Goal: Task Accomplishment & Management: Manage account settings

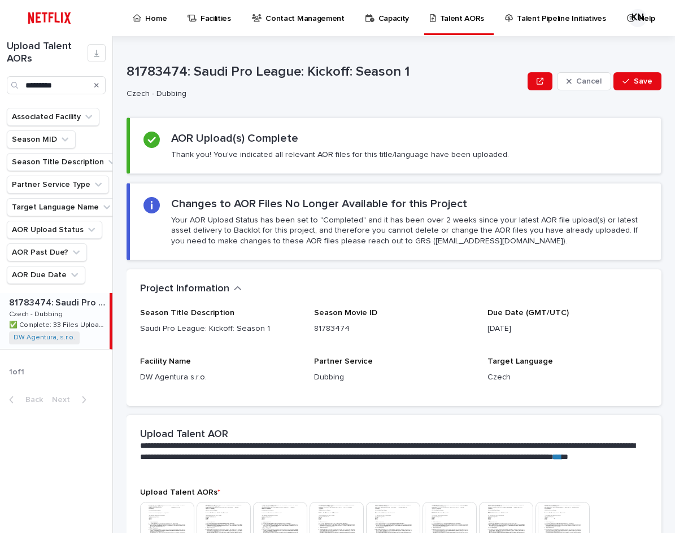
click at [99, 84] on div "Search" at bounding box center [97, 85] width 18 height 18
click at [95, 84] on icon "Search" at bounding box center [96, 85] width 5 height 5
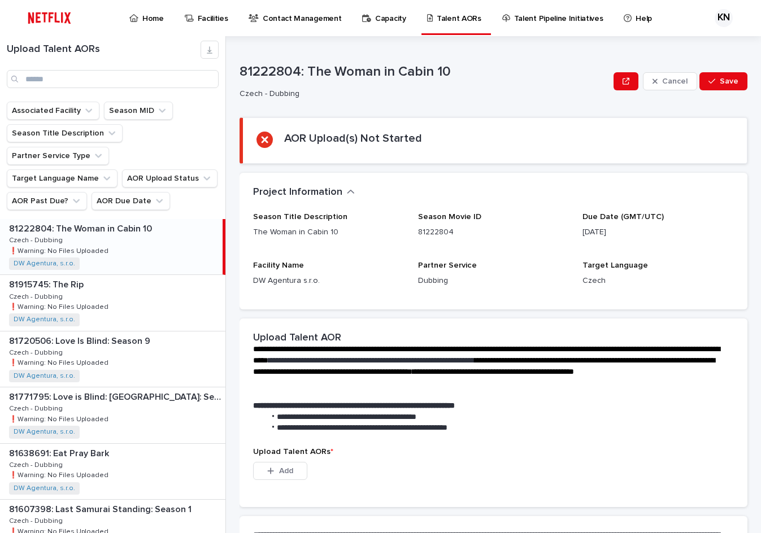
drag, startPoint x: 101, startPoint y: 233, endPoint x: 100, endPoint y: 243, distance: 9.6
click at [101, 233] on div "81222804: The Woman in Cabin 10 81222804: The Woman in Cabin 10 Czech - Dubbing…" at bounding box center [111, 246] width 222 height 55
click at [105, 279] on p at bounding box center [115, 284] width 212 height 11
click at [99, 357] on p "❗️Warning: No Files Uploaded" at bounding box center [60, 362] width 102 height 10
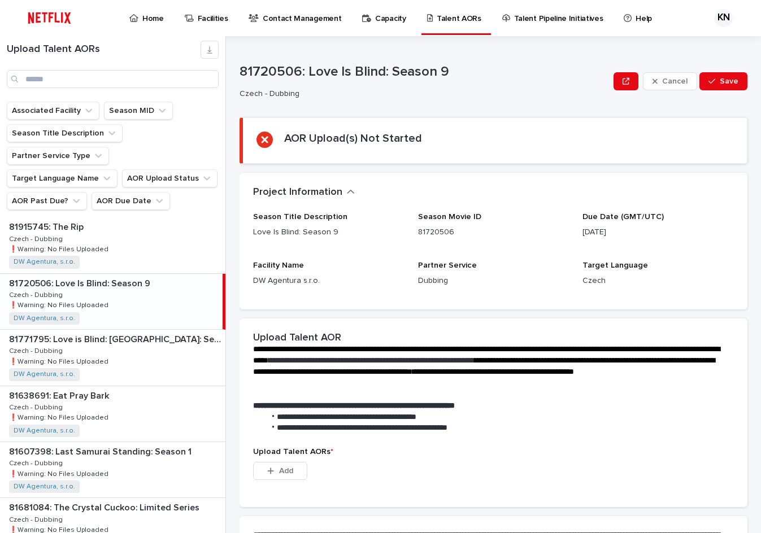
scroll to position [113, 0]
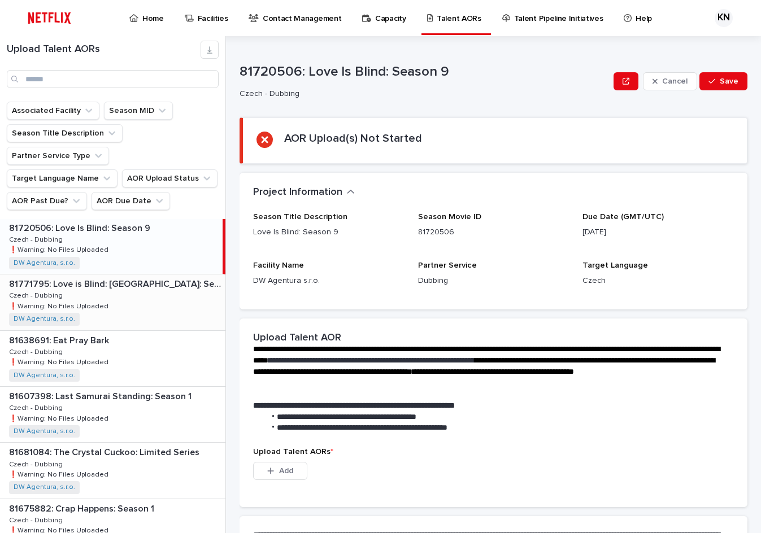
click at [95, 277] on p "81771795: Love is Blind: [GEOGRAPHIC_DATA]: Season 1" at bounding box center [116, 283] width 214 height 13
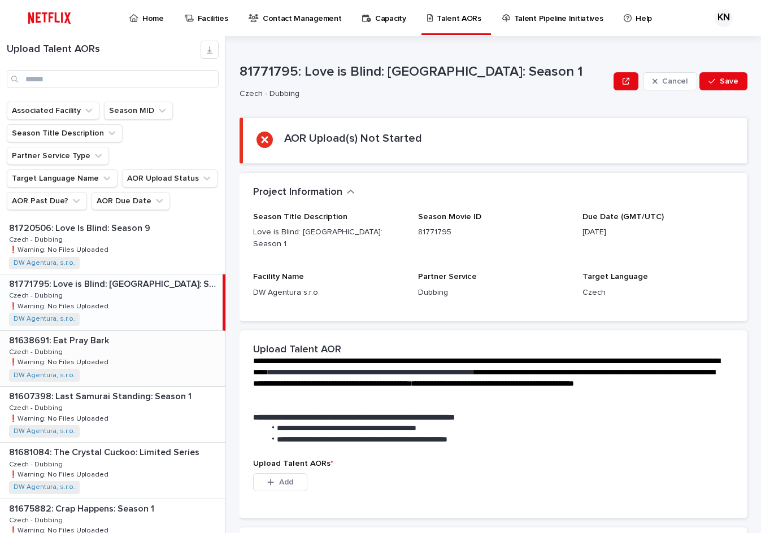
click at [94, 331] on div "81638691: Eat Pray Bark 81638691: Eat Pray Bark Czech - Dubbing Czech - Dubbing…" at bounding box center [112, 358] width 225 height 55
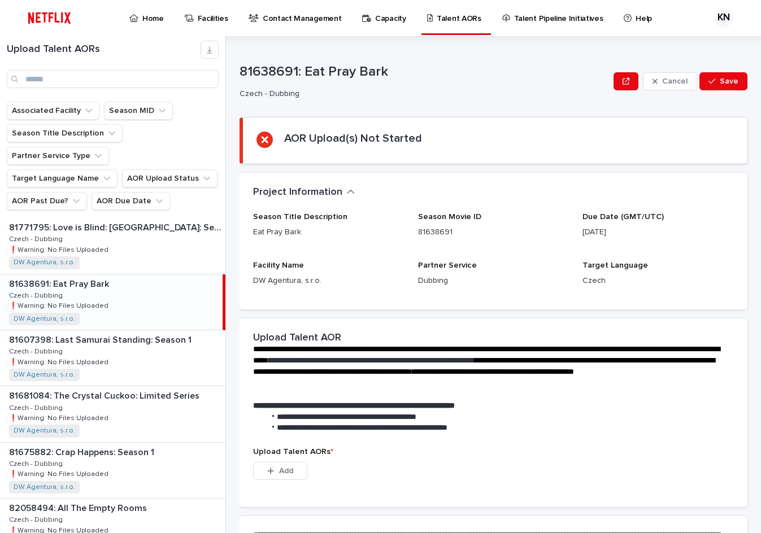
scroll to position [226, 0]
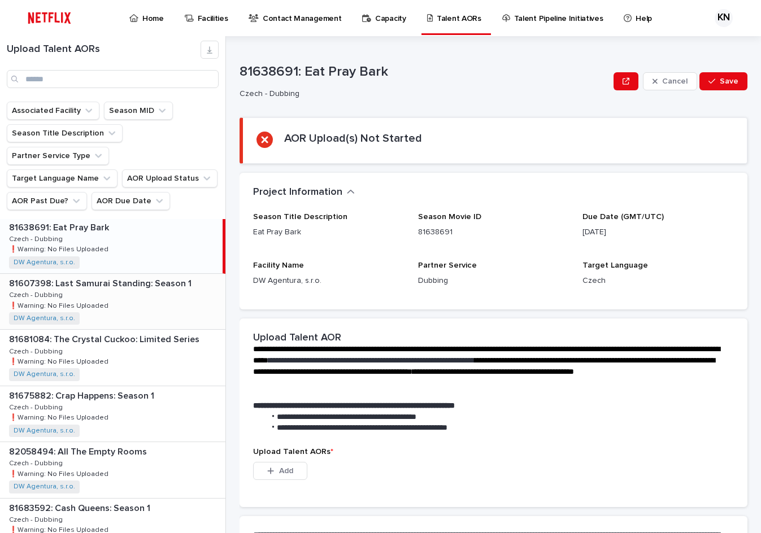
click at [104, 274] on div "81607398: Last Samurai Standing: Season 1 81607398: Last Samurai Standing: Seas…" at bounding box center [112, 301] width 225 height 55
click at [111, 330] on div "81681084: The Crystal Cuckoo: Limited Series 81681084: The Crystal Cuckoo: Limi…" at bounding box center [112, 357] width 225 height 55
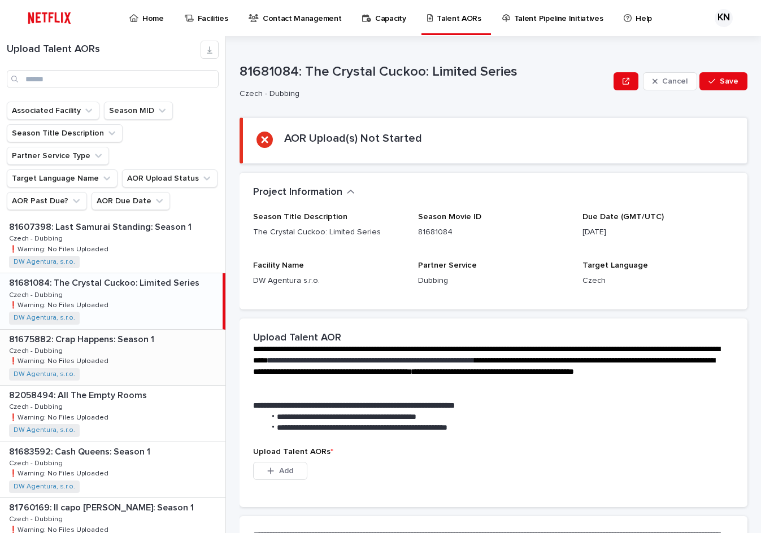
click at [110, 330] on div "81675882: Crap Happens: Season 1 81675882: Crap Happens: Season 1 Czech - Dubbi…" at bounding box center [112, 357] width 225 height 55
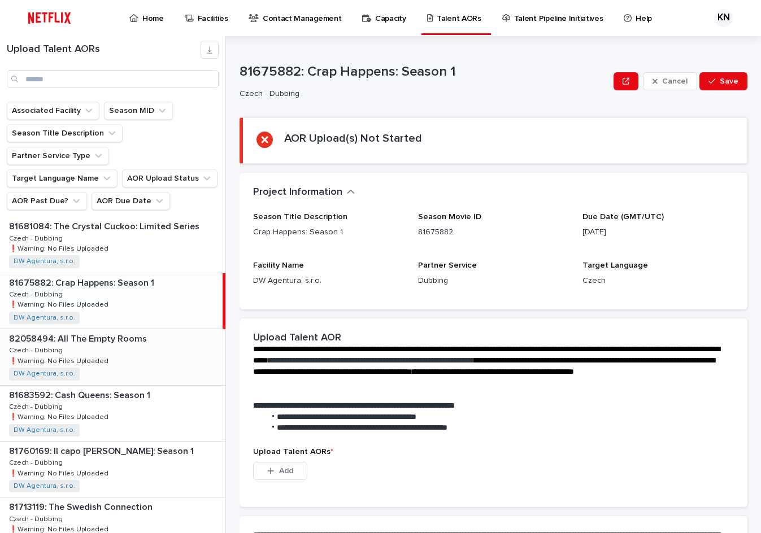
click at [111, 329] on div "82058494: All The Empty Rooms 82058494: All The Empty Rooms Czech - Dubbing Cze…" at bounding box center [112, 356] width 225 height 55
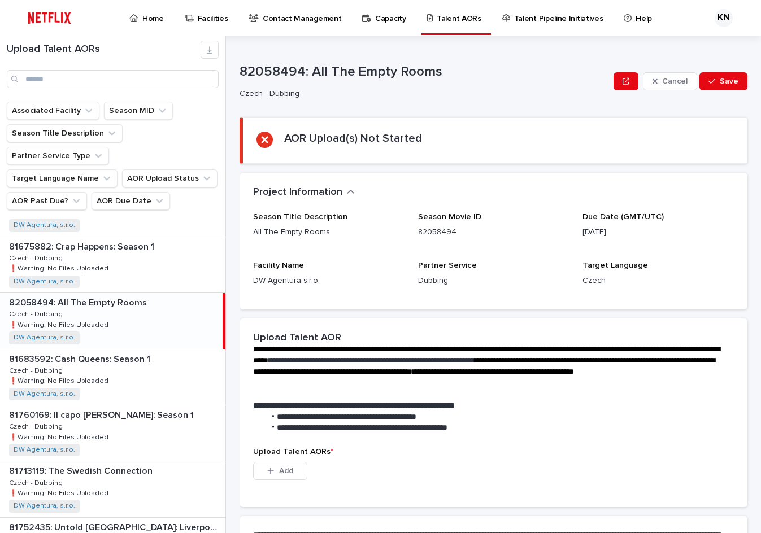
scroll to position [395, 0]
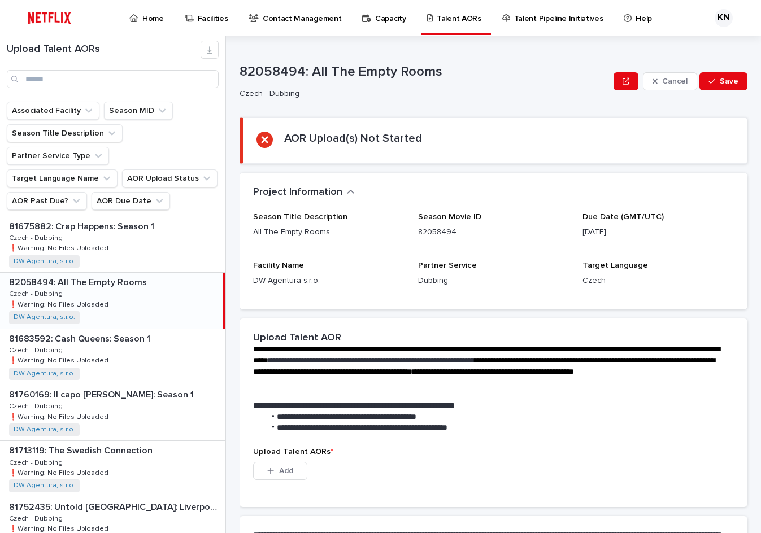
click at [111, 329] on div "81683592: Cash Queens: Season 1 81683592: Cash Queens: Season 1 Czech - Dubbing…" at bounding box center [112, 356] width 225 height 55
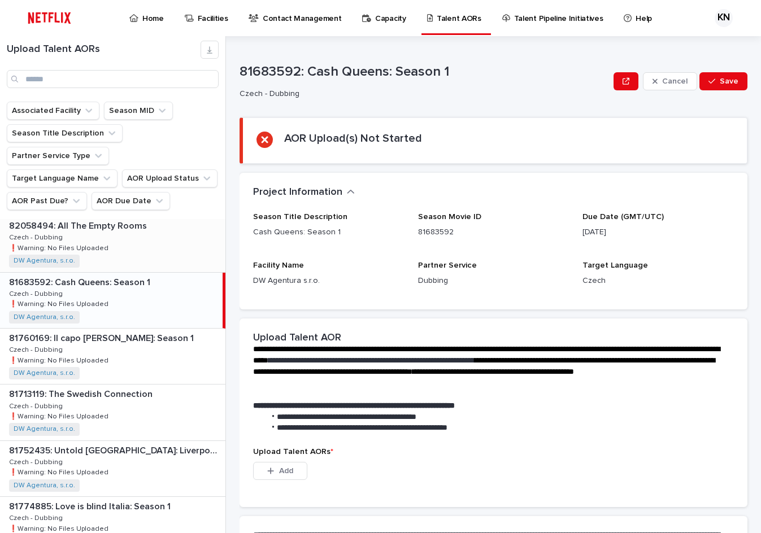
click at [111, 329] on div "81760169: Il capo [PERSON_NAME]: Season 1 81760169: Il capo [PERSON_NAME]: Seas…" at bounding box center [112, 356] width 225 height 55
click at [117, 273] on div "81683592: Cash Queens: Season 1 81683592: Cash Queens: Season 1 Czech - Dubbing…" at bounding box center [112, 300] width 225 height 55
click at [116, 329] on div "81760169: Il capo [PERSON_NAME]: Season 1 81760169: Il capo [PERSON_NAME]: Seas…" at bounding box center [112, 356] width 225 height 55
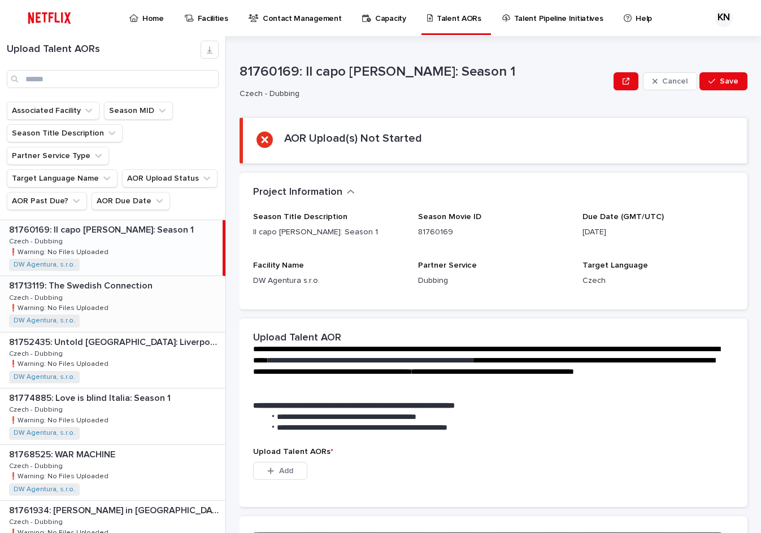
scroll to position [565, 0]
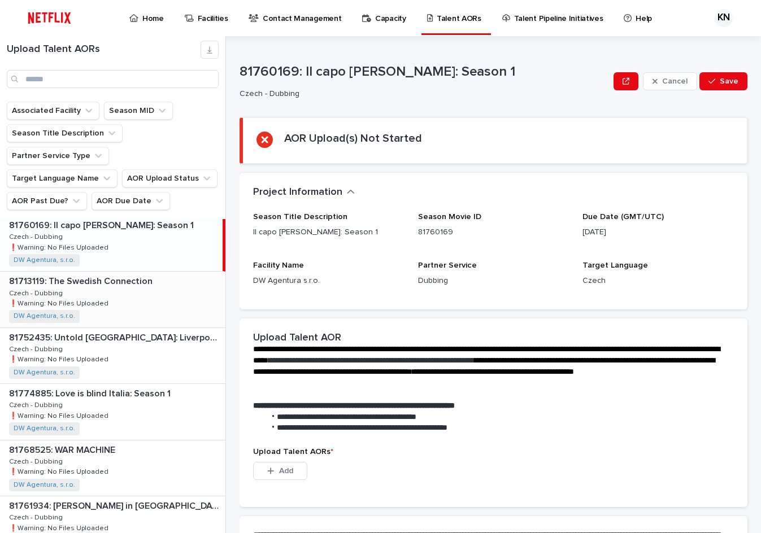
click at [120, 274] on p "81713119: The Swedish Connection" at bounding box center [82, 280] width 146 height 13
click at [123, 330] on p "81752435: Untold [GEOGRAPHIC_DATA]: Liverpool's Miracle of [GEOGRAPHIC_DATA]" at bounding box center [116, 336] width 214 height 13
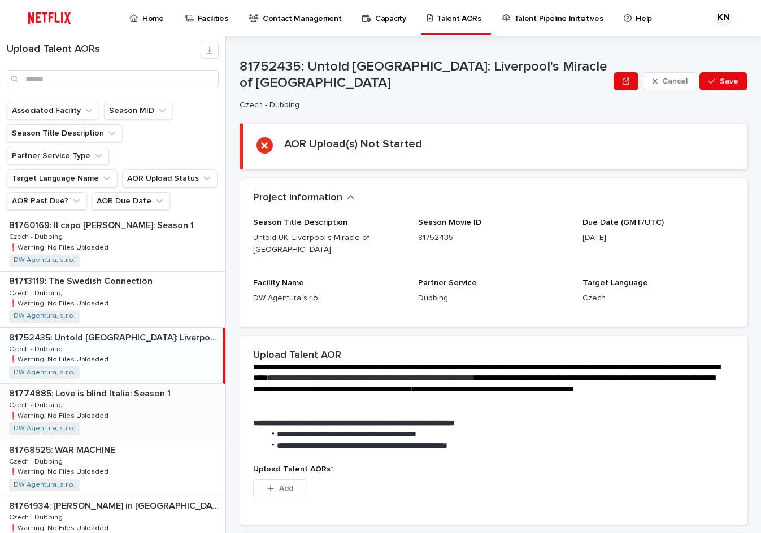
click at [116, 386] on p "81774885: Love is blind Italia: Season 1" at bounding box center [91, 392] width 164 height 13
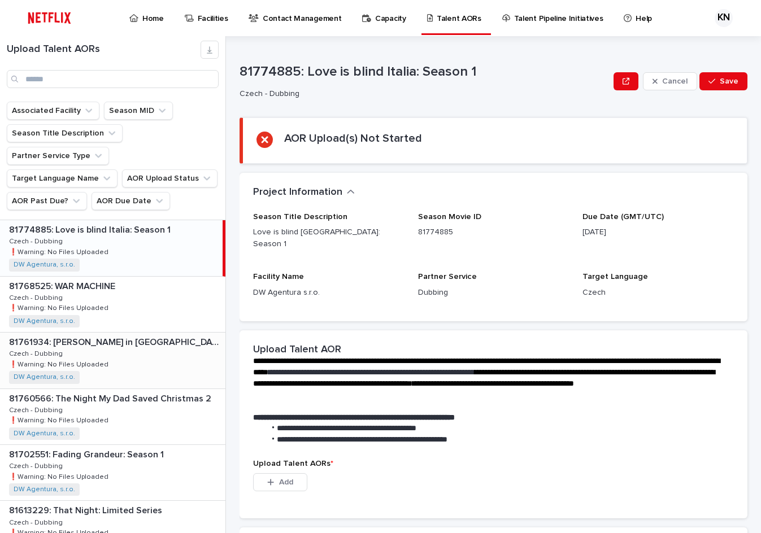
scroll to position [734, 0]
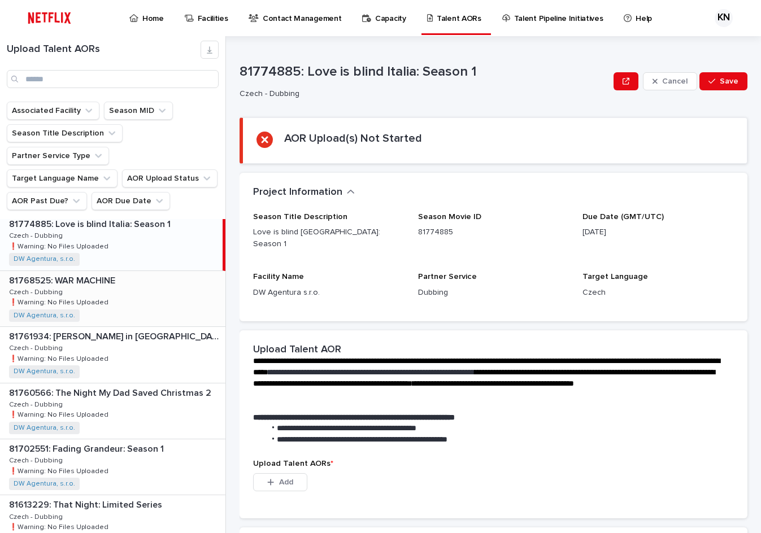
click at [115, 273] on p "81768525: WAR MACHINE" at bounding box center [63, 279] width 108 height 13
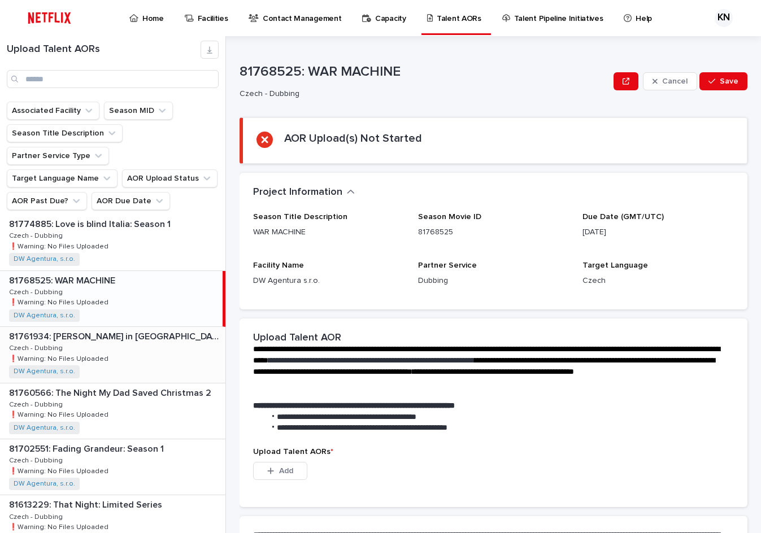
click at [112, 327] on div "81761934: [PERSON_NAME] in [GEOGRAPHIC_DATA]: Season 5 81761934: [PERSON_NAME] …" at bounding box center [112, 354] width 225 height 55
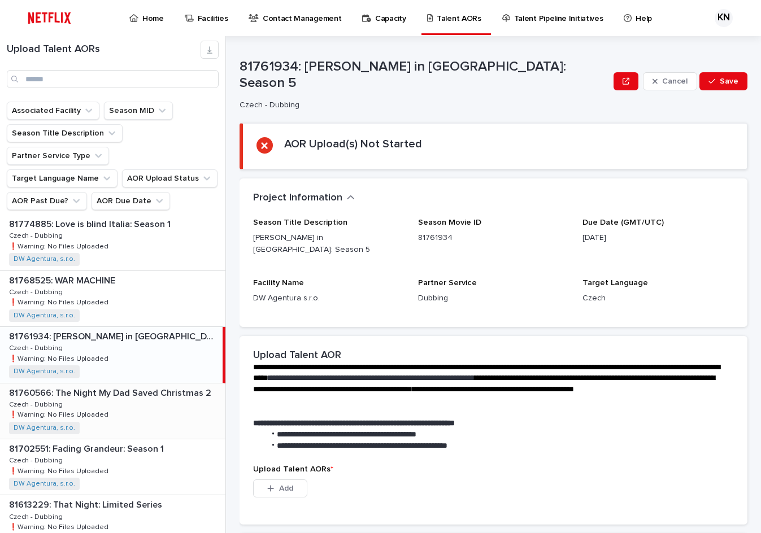
click at [104, 383] on div "81760566: The Night My Dad Saved Christmas 2 81760566: The Night My Dad Saved C…" at bounding box center [112, 410] width 225 height 55
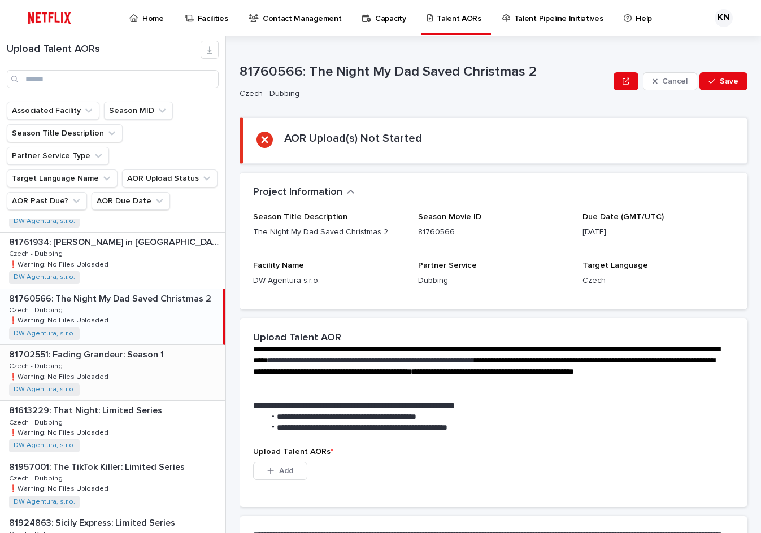
scroll to position [847, 0]
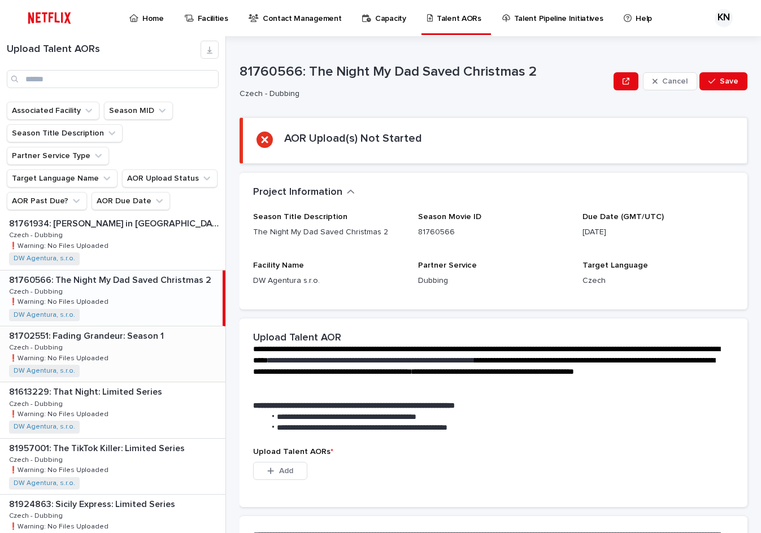
click at [116, 328] on div "81702551: Fading Grandeur: Season 1 81702551: Fading Grandeur: Season 1 Czech -…" at bounding box center [112, 353] width 225 height 55
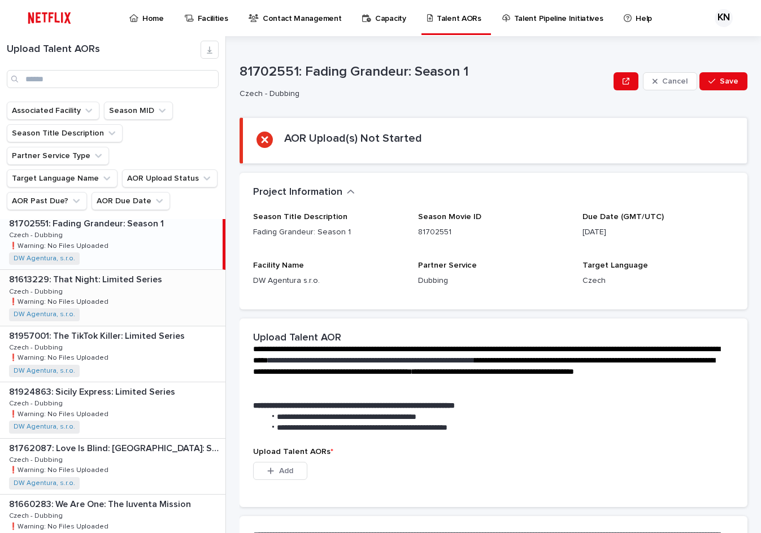
scroll to position [960, 0]
click at [111, 272] on p "81613229: That Night: Limited Series" at bounding box center [86, 278] width 155 height 13
click at [110, 326] on div "81957001: The TikTok Killer: Limited Series 81957001: The TikTok Killer: Limite…" at bounding box center [112, 353] width 225 height 55
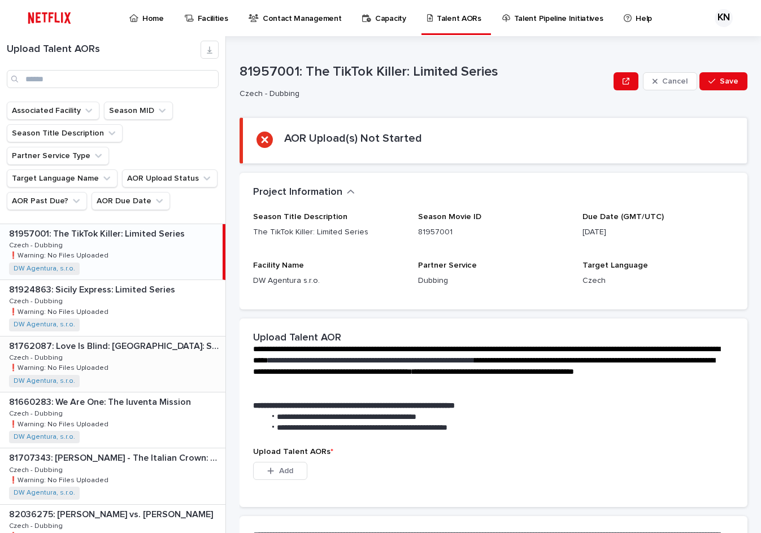
scroll to position [1073, 0]
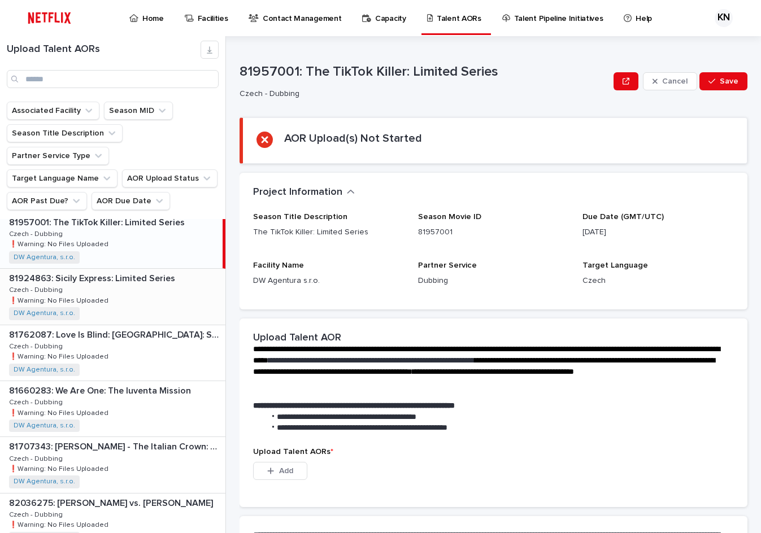
click at [107, 273] on div "81924863: Sicily Express: Limited Series 81924863: Sicily Express: Limited Seri…" at bounding box center [112, 296] width 225 height 55
click at [110, 325] on div "81762087: Love Is Blind: [GEOGRAPHIC_DATA]: Season 2 81762087: Love Is Blind: […" at bounding box center [112, 352] width 225 height 55
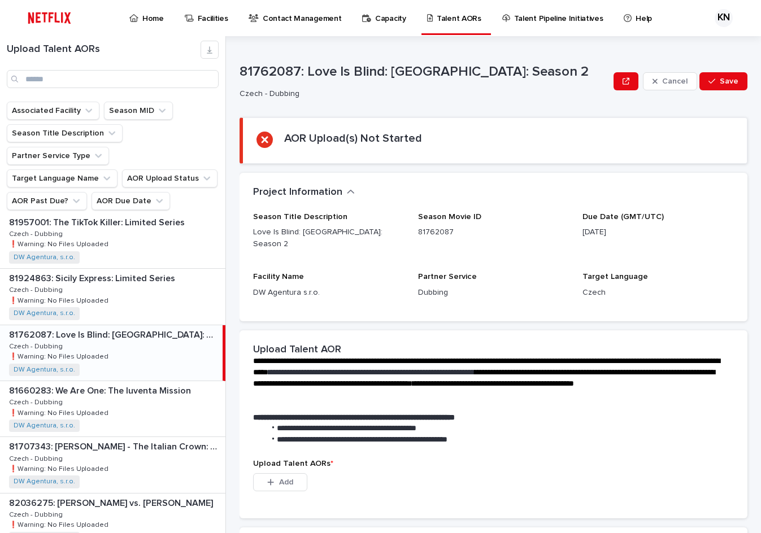
scroll to position [1129, 0]
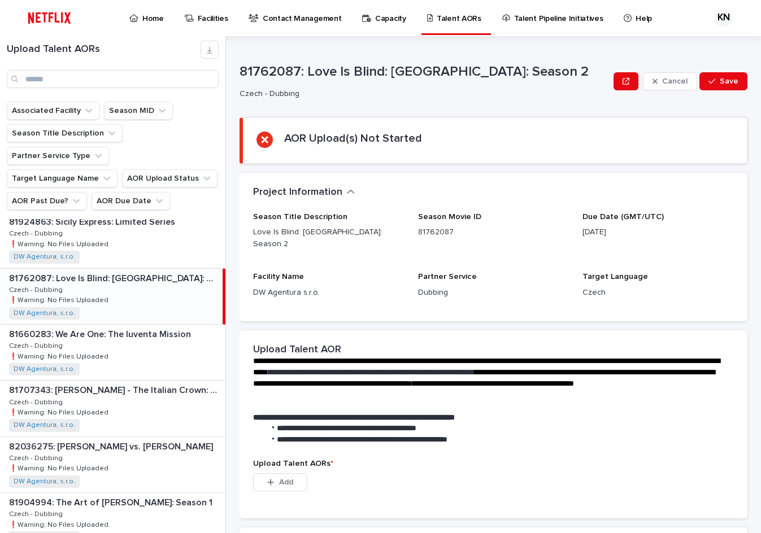
click at [110, 325] on div "81660283: We Are One: The Iuventa Mission 81660283: We Are One: The Iuventa Mis…" at bounding box center [112, 352] width 225 height 55
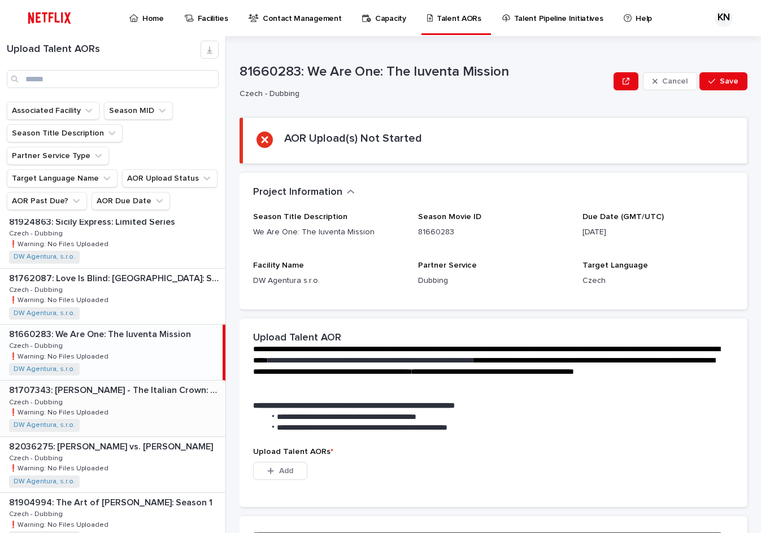
click at [105, 381] on div "81707343: [PERSON_NAME] - The Italian Crown: Season 1 81707343: [PERSON_NAME] -…" at bounding box center [112, 408] width 225 height 55
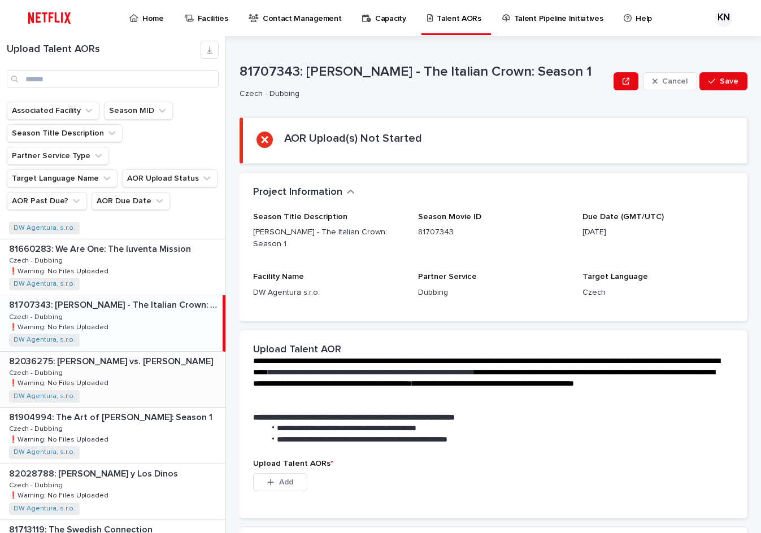
scroll to position [1242, 0]
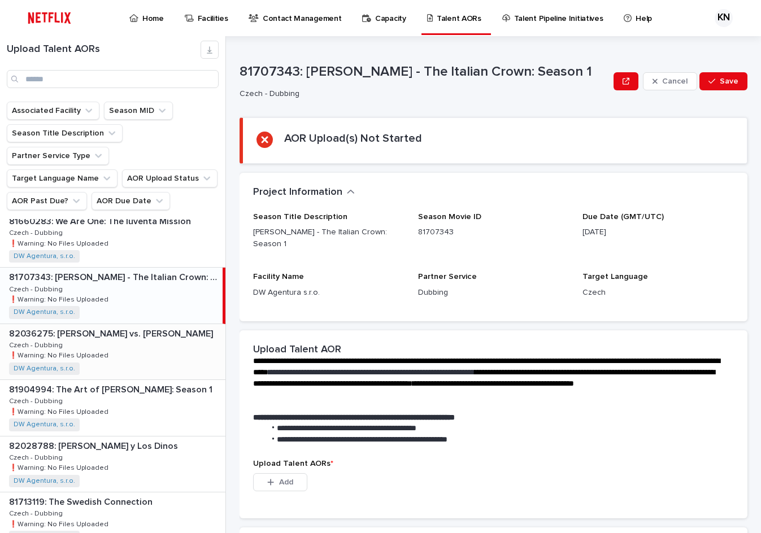
click at [116, 324] on div "82036275: [PERSON_NAME] vs. [PERSON_NAME] 82036275: [PERSON_NAME] vs. [PERSON_N…" at bounding box center [112, 351] width 225 height 55
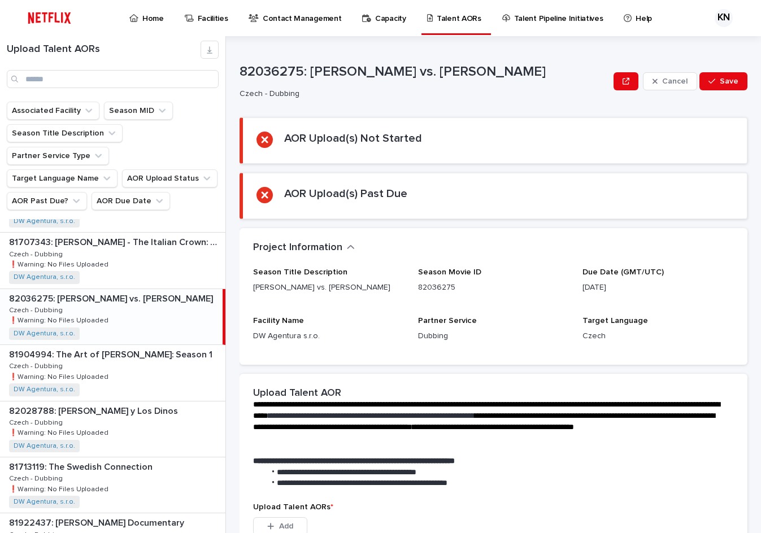
scroll to position [1299, 0]
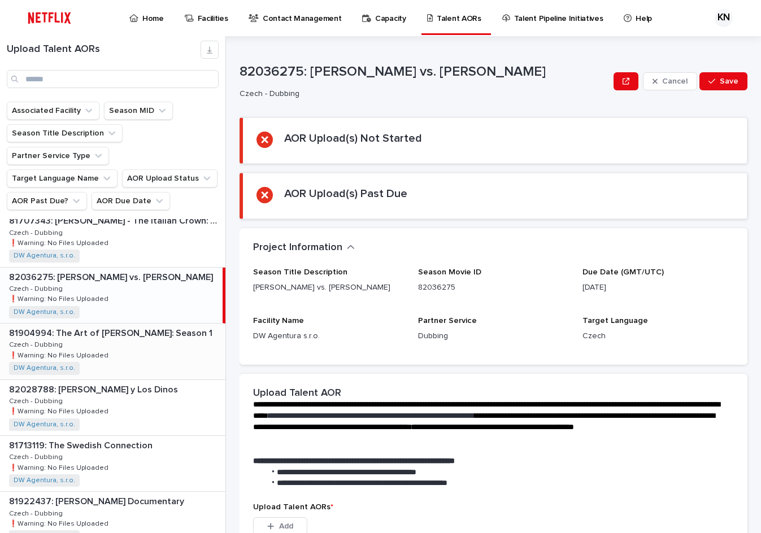
click at [138, 326] on p "81904994: The Art of [PERSON_NAME]: Season 1" at bounding box center [112, 332] width 206 height 13
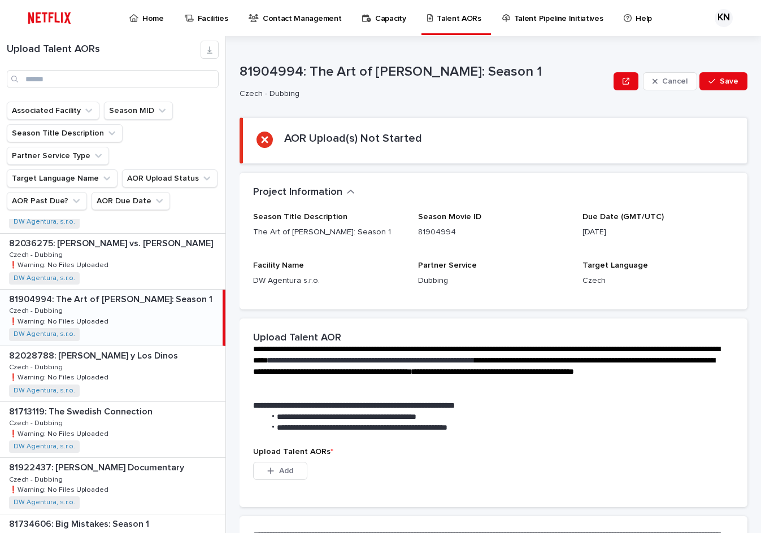
scroll to position [1355, 0]
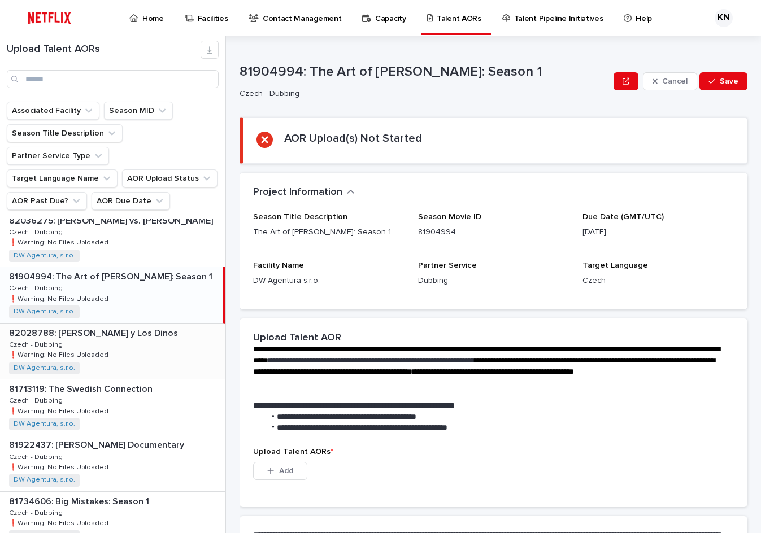
click at [138, 324] on div "82028788: [PERSON_NAME] y Los Dinos 82028788: [PERSON_NAME] y Los Dinos Czech -…" at bounding box center [112, 351] width 225 height 55
click at [124, 382] on p "81713119: The Swedish Connection" at bounding box center [82, 388] width 146 height 13
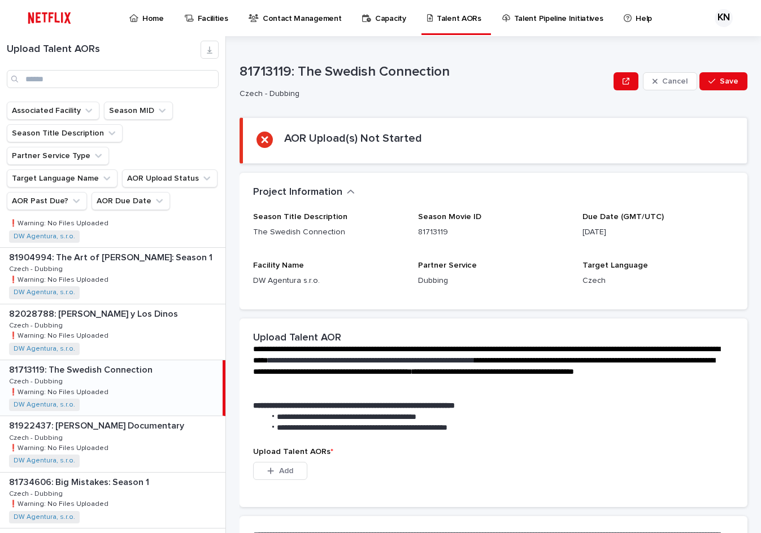
scroll to position [1384, 0]
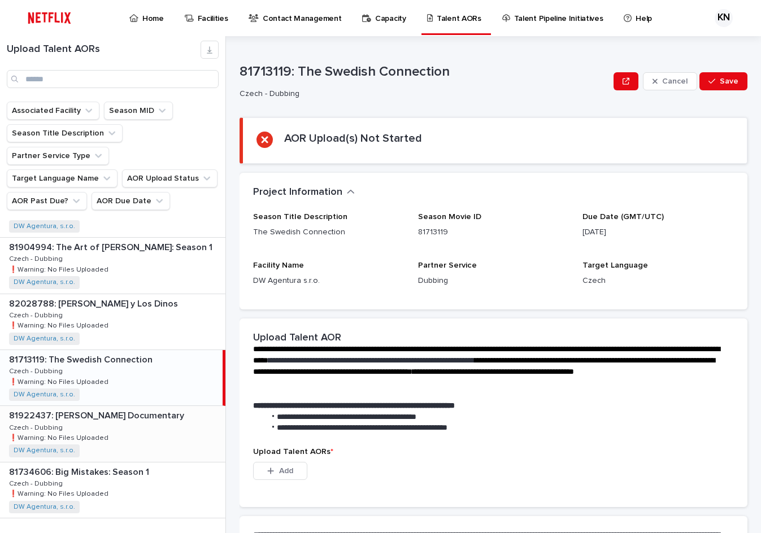
click at [125, 412] on div "81922437: [PERSON_NAME] Documentary 81922437: [PERSON_NAME] Documentary Czech -…" at bounding box center [112, 433] width 225 height 55
click at [117, 465] on p "81734606: Big Mistakes: Season 1" at bounding box center [80, 471] width 142 height 13
click at [184, 532] on span "Next" at bounding box center [194, 541] width 25 height 8
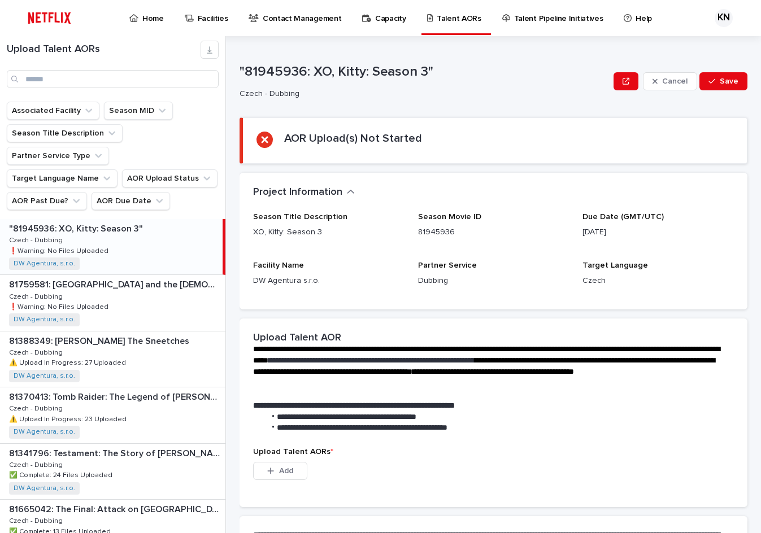
click at [141, 224] on div ""81945936: XO, Kitty: Season 3" "81945936: XO, Kitty: Season 3" Czech - Dubbing…" at bounding box center [111, 246] width 222 height 55
click at [126, 275] on div "81759581: [GEOGRAPHIC_DATA] and the [DEMOGRAPHIC_DATA] with an Ermine: Season 1…" at bounding box center [112, 302] width 225 height 55
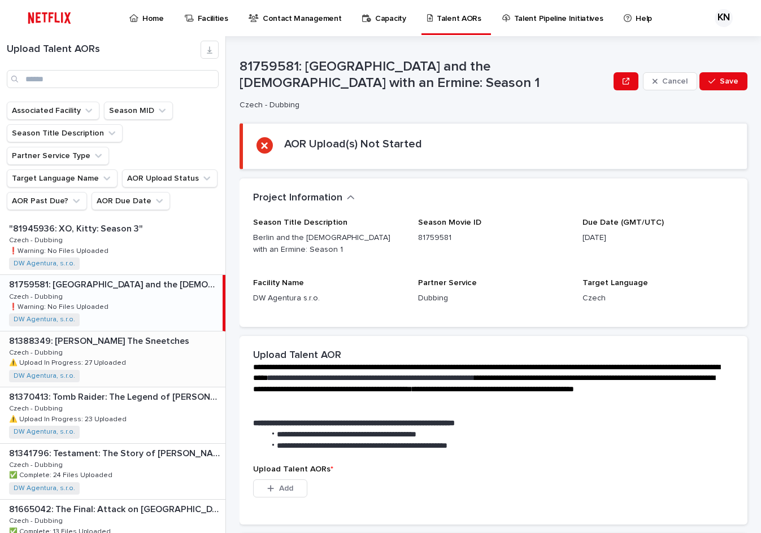
click at [116, 357] on p "⚠️ Upload In Progress: 27 Uploaded" at bounding box center [68, 362] width 119 height 10
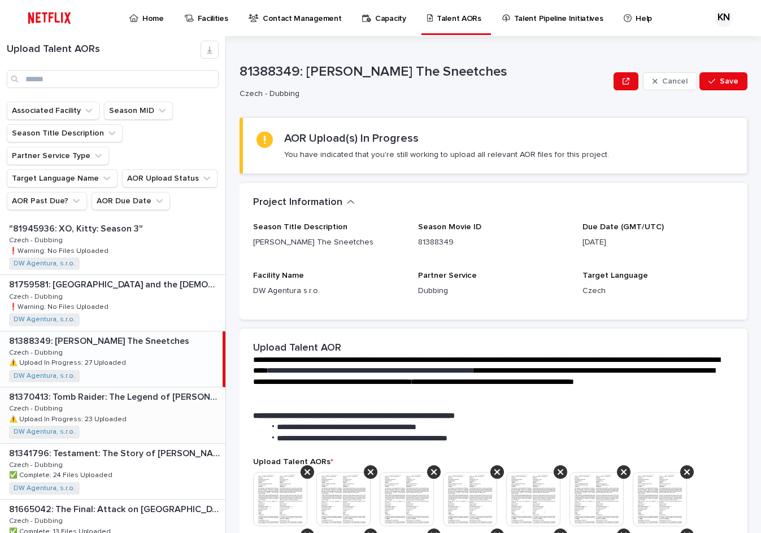
click at [115, 390] on p "81370413: Tomb Raider: The Legend of [PERSON_NAME]: Season 2" at bounding box center [116, 396] width 214 height 13
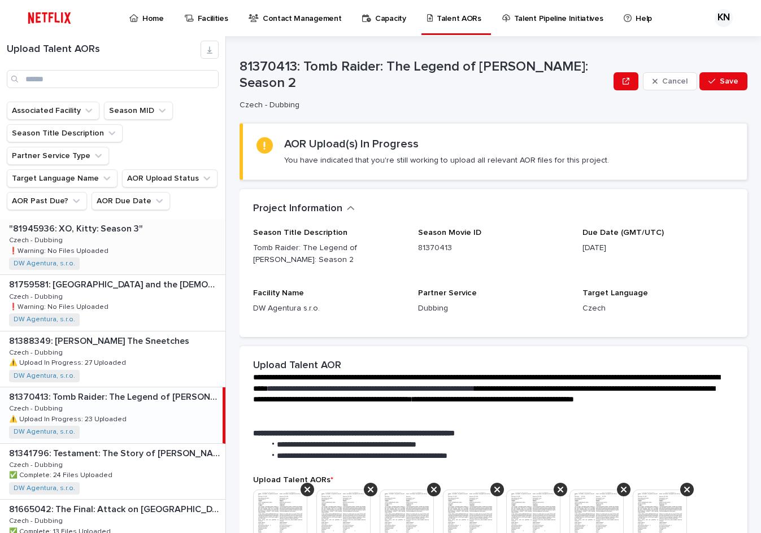
click at [1, 219] on div ""81945936: XO, Kitty: Season 3" "81945936: XO, Kitty: Season 3" Czech - Dubbing…" at bounding box center [112, 246] width 225 height 55
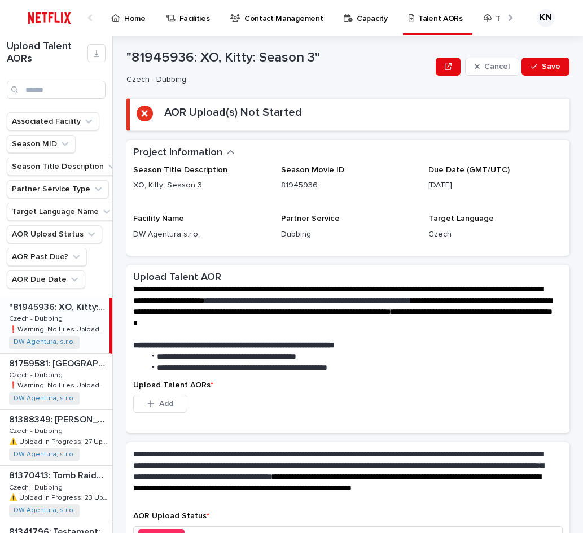
click at [0, 206] on div "Associated Facility Season MID Season Title Description Partner Service Type Ta…" at bounding box center [56, 204] width 112 height 185
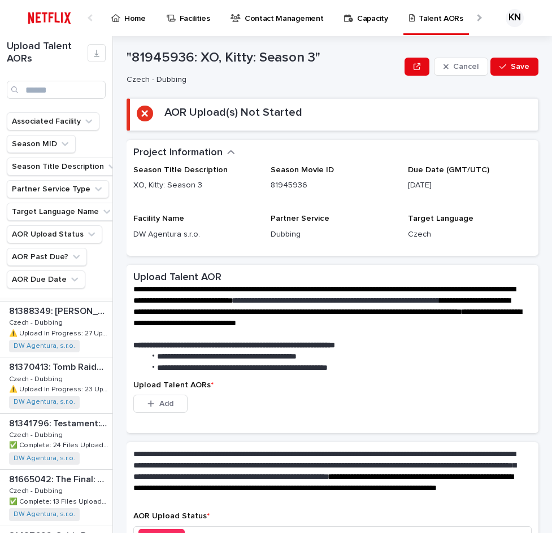
scroll to position [113, 0]
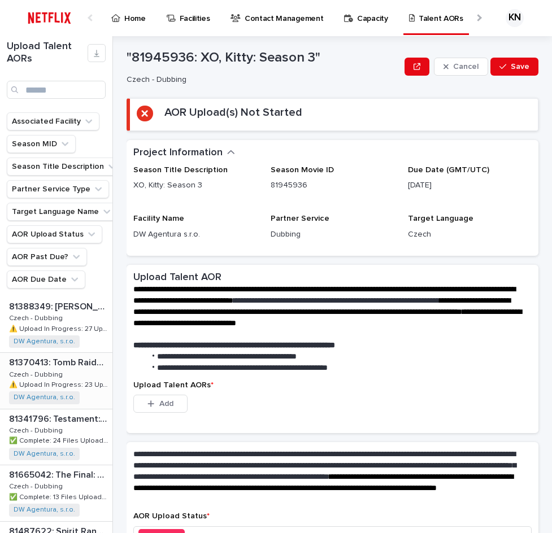
click at [83, 377] on div "81370413: Tomb Raider: The Legend of [PERSON_NAME]: Season 2 81370413: Tomb Rai…" at bounding box center [56, 380] width 112 height 55
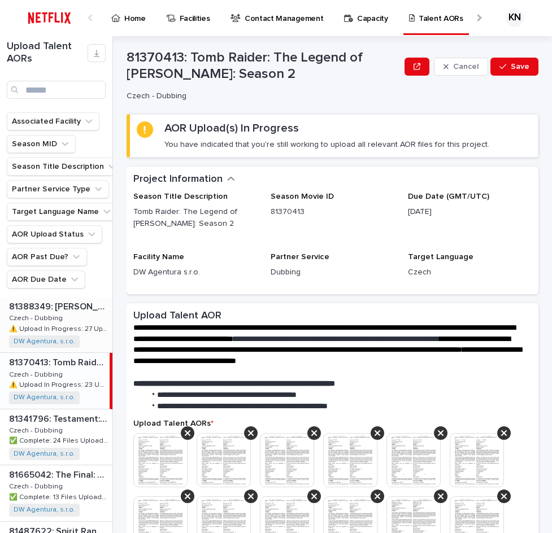
click at [85, 326] on p "⚠️ Upload In Progress: 27 Uploaded" at bounding box center [59, 328] width 101 height 10
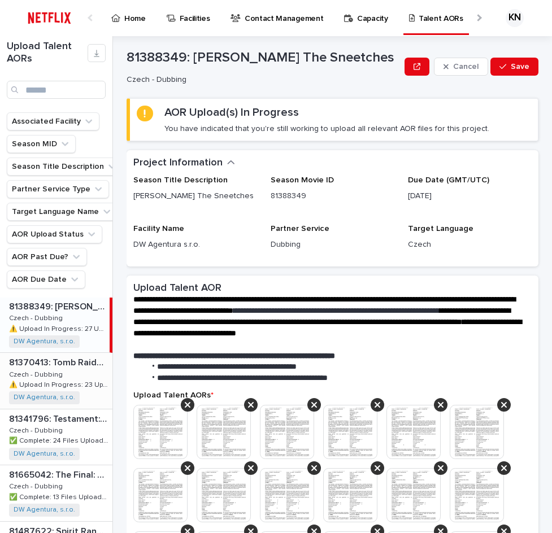
click at [76, 377] on div "81370413: Tomb Raider: The Legend of [PERSON_NAME]: Season 2 81370413: Tomb Rai…" at bounding box center [56, 380] width 112 height 55
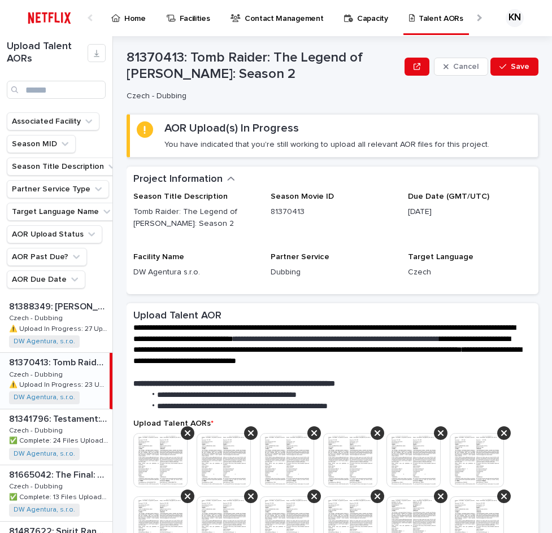
click at [73, 364] on p "81370413: Tomb Raider: The Legend of [PERSON_NAME]: Season 2" at bounding box center [58, 361] width 98 height 13
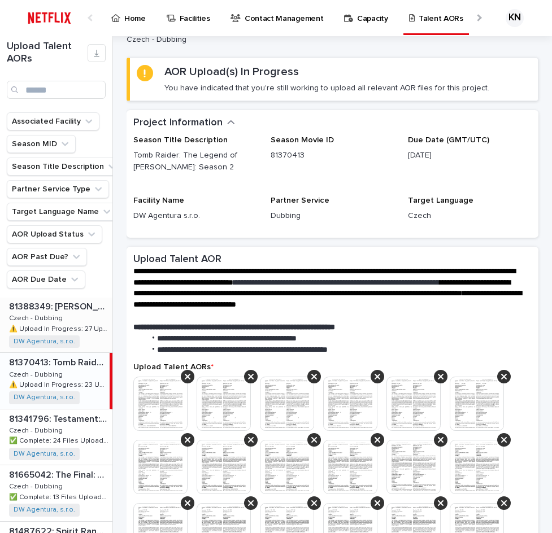
click at [60, 327] on p "⚠️ Upload In Progress: 27 Uploaded" at bounding box center [59, 328] width 101 height 10
